Goal: Information Seeking & Learning: Understand process/instructions

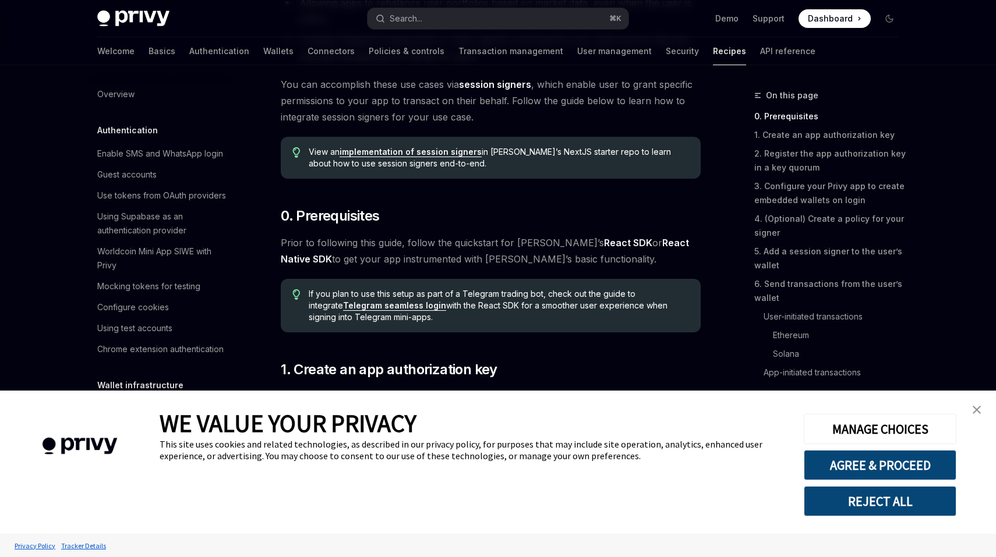
scroll to position [247, 0]
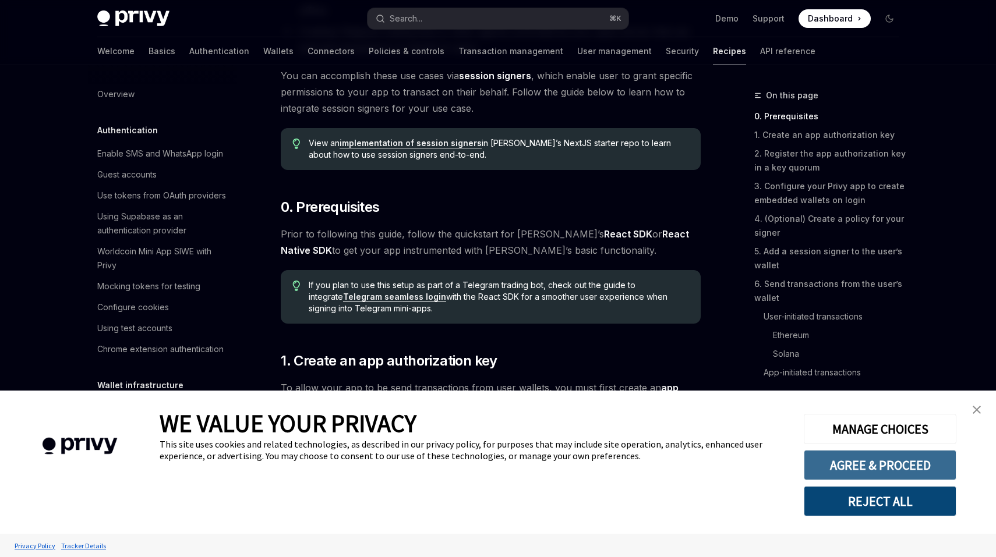
click at [878, 459] on button "AGREE & PROCEED" at bounding box center [880, 465] width 153 height 30
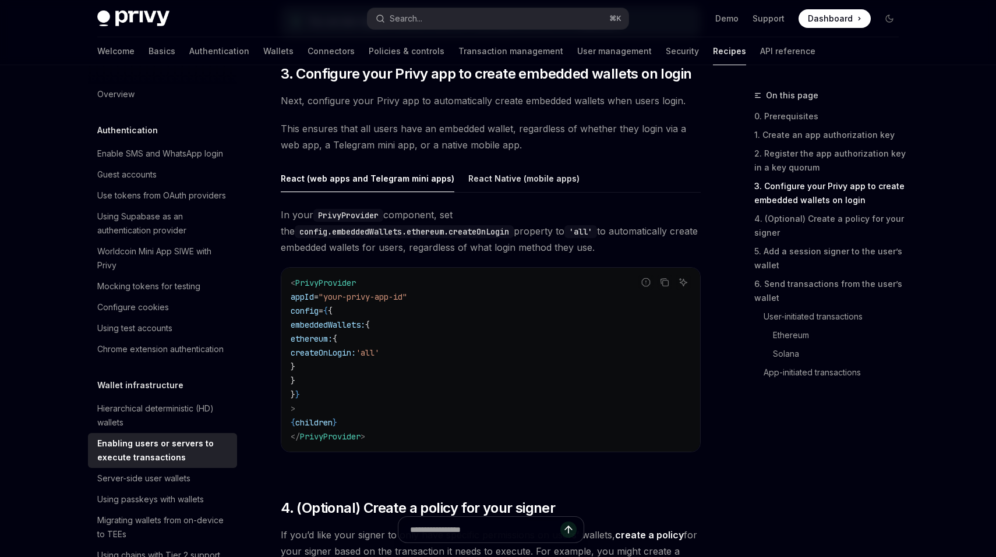
scroll to position [1132, 0]
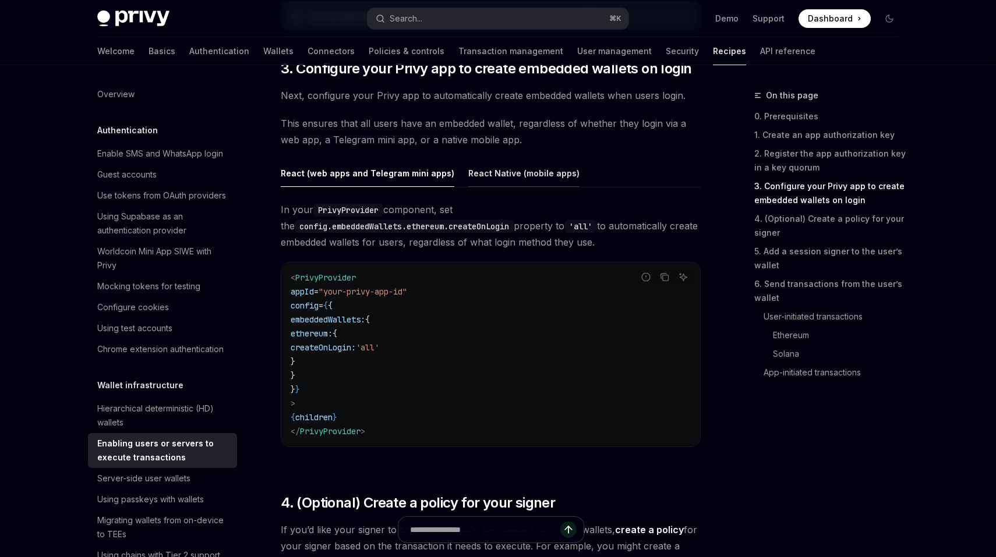
click at [505, 178] on div "React Native (mobile apps)" at bounding box center [523, 173] width 111 height 27
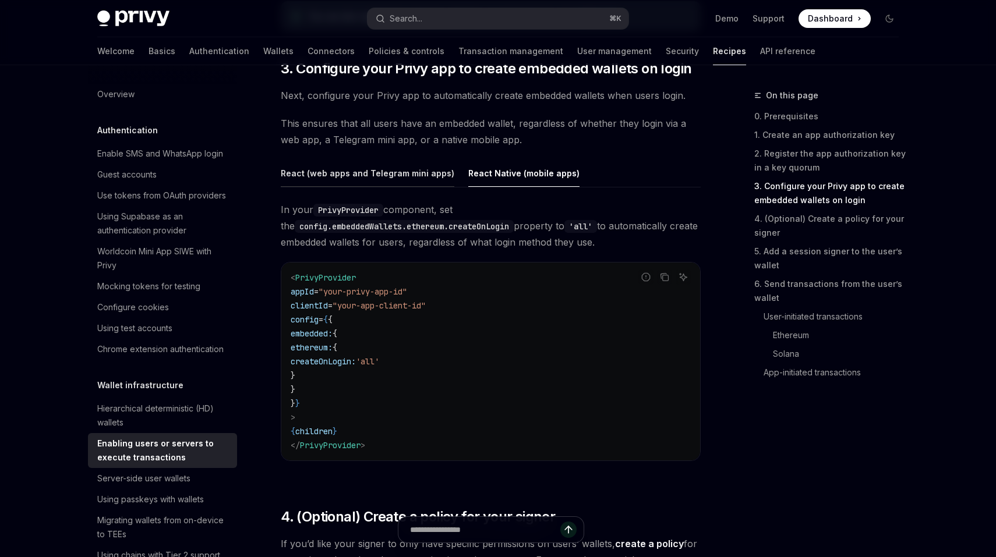
click at [405, 171] on div "React (web apps and Telegram mini apps)" at bounding box center [368, 173] width 174 height 27
type textarea "*"
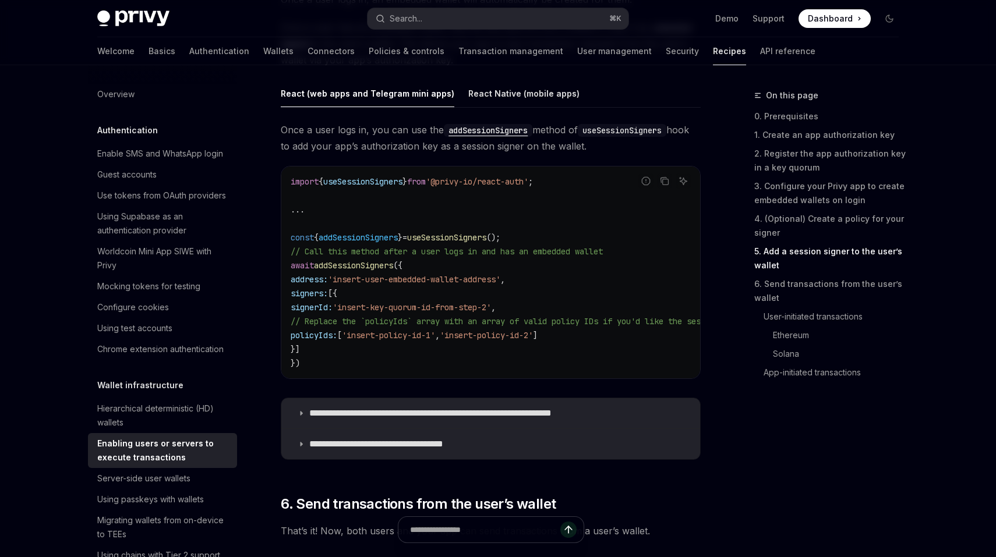
scroll to position [2063, 0]
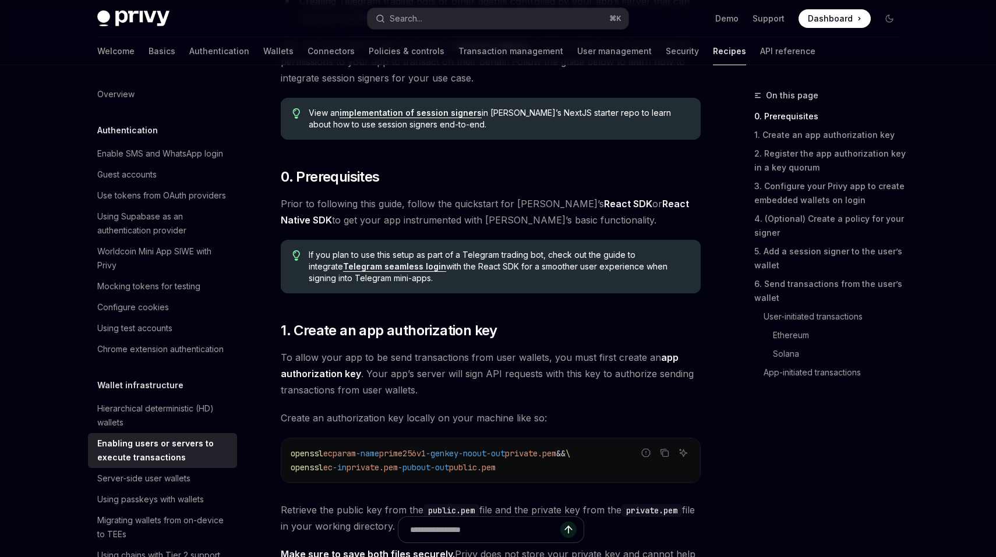
scroll to position [0, 0]
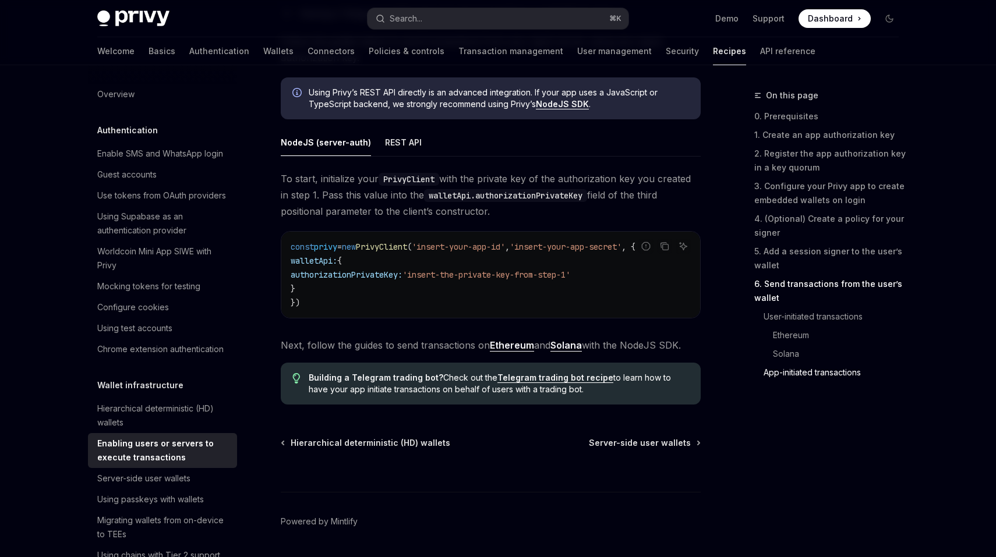
scroll to position [3029, 0]
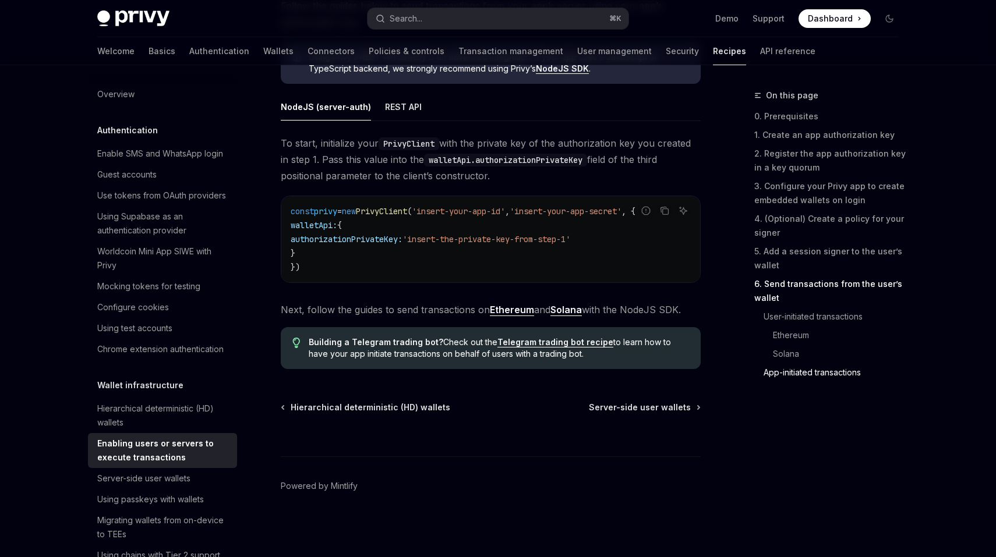
drag, startPoint x: 282, startPoint y: 119, endPoint x: 701, endPoint y: 306, distance: 458.9
copy div "Enabling users or servers to execute transactions OpenAI Open in ChatGPT OpenAI…"
